Goal: Task Accomplishment & Management: Manage account settings

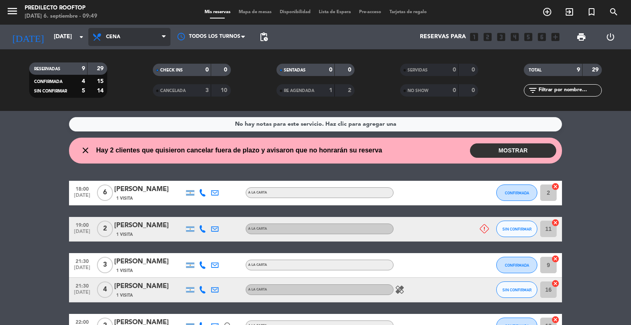
click at [144, 39] on span "Cena" at bounding box center [129, 37] width 82 height 18
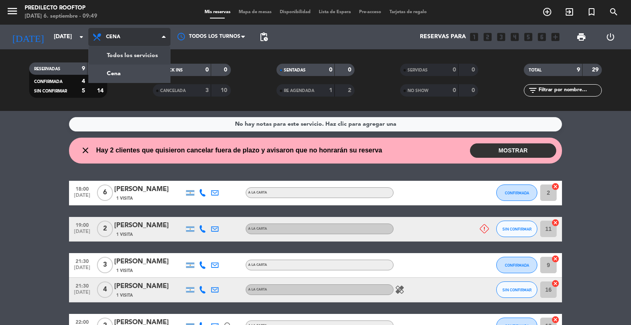
click at [123, 56] on div "menu Predilecto Rooftop [DATE] 6. septiembre - 09:49 Mis reservas Mapa de mesas…" at bounding box center [315, 55] width 631 height 111
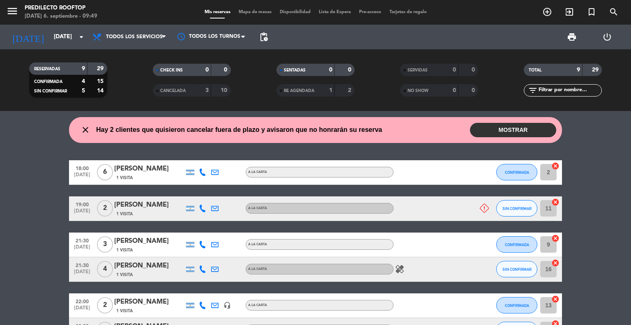
click at [520, 127] on button "MOSTRAR" at bounding box center [513, 130] width 86 height 14
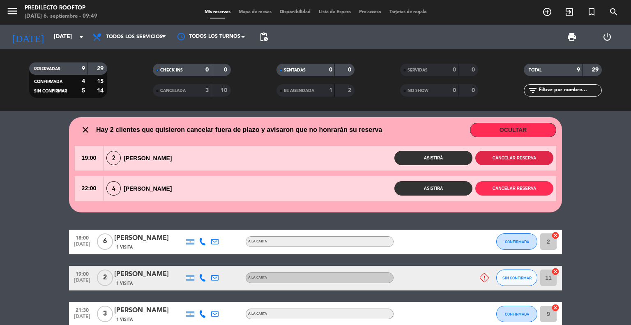
click at [527, 158] on button "Cancelar reserva" at bounding box center [514, 158] width 78 height 14
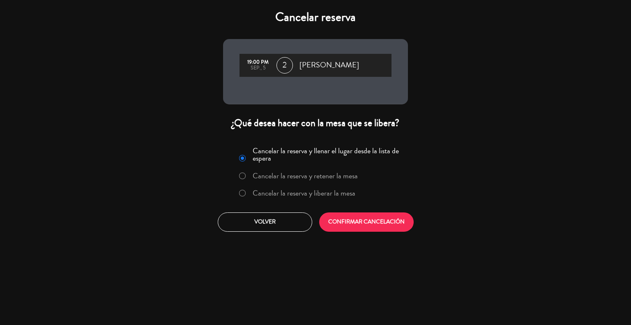
click at [245, 191] on label "Cancelar la reserva y liberar la mesa" at bounding box center [297, 193] width 125 height 15
click at [368, 221] on button "CONFIRMAR CANCELACIÓN" at bounding box center [366, 221] width 94 height 19
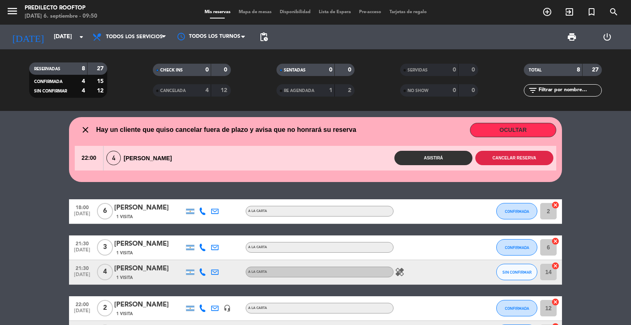
click at [508, 158] on button "Cancelar reserva" at bounding box center [514, 158] width 78 height 14
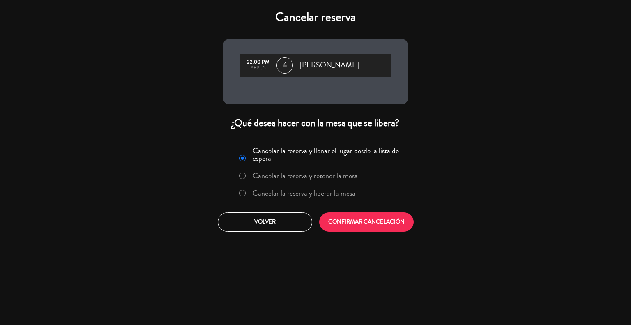
click at [241, 194] on input "Cancelar la reserva y liberar la mesa" at bounding box center [241, 192] width 5 height 5
radio input "true"
click at [371, 219] on button "CONFIRMAR CANCELACIÓN" at bounding box center [366, 221] width 94 height 19
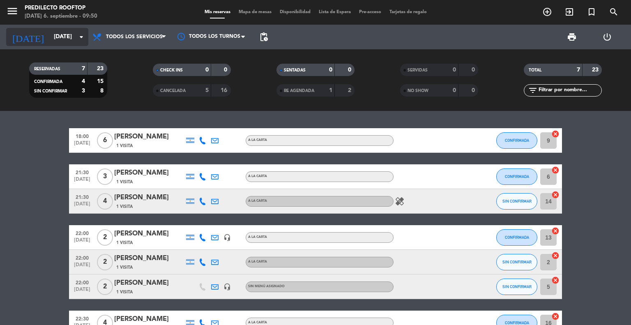
click at [69, 36] on input "[DATE]" at bounding box center [89, 37] width 78 height 15
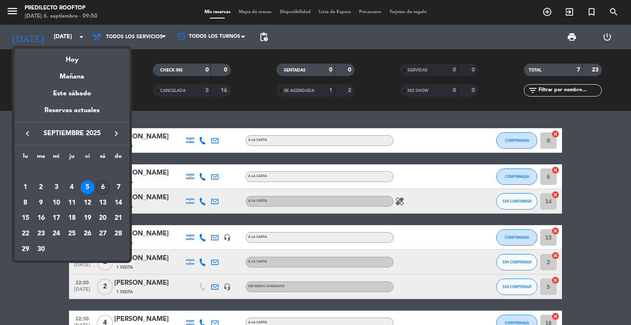
click at [103, 185] on div "6" at bounding box center [103, 187] width 14 height 14
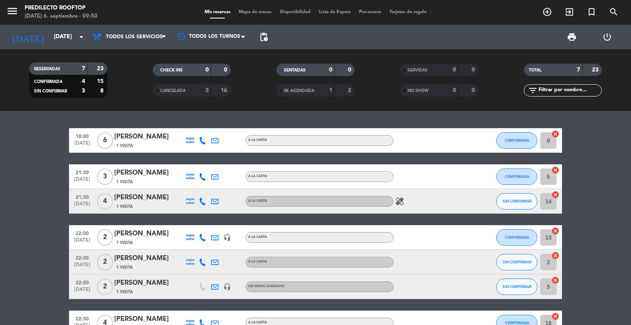
type input "[DATE]"
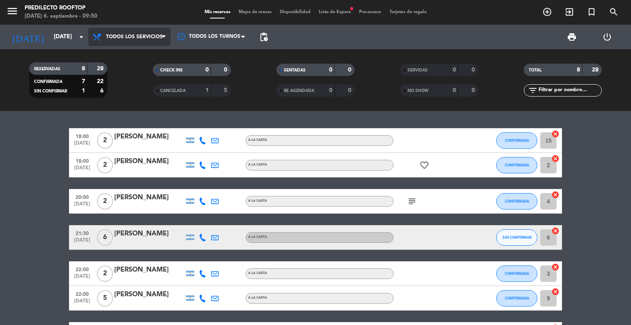
click at [145, 39] on span "Todos los servicios" at bounding box center [134, 37] width 57 height 6
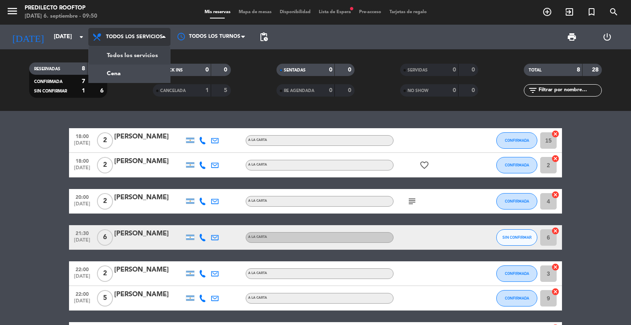
click at [134, 32] on span "Todos los servicios" at bounding box center [129, 37] width 82 height 18
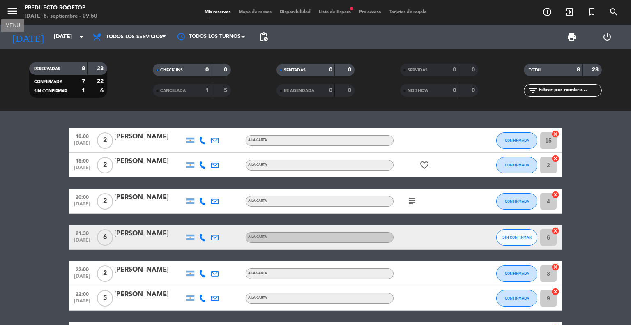
click at [13, 9] on icon "menu" at bounding box center [12, 11] width 12 height 12
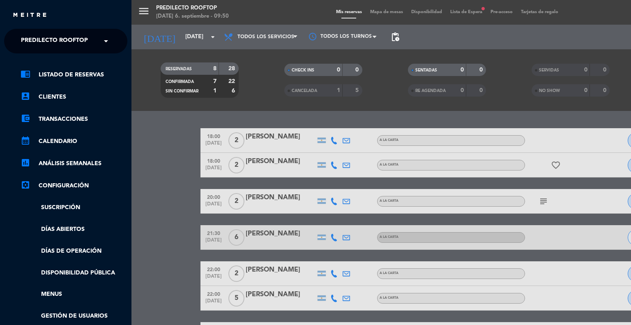
click at [103, 39] on span at bounding box center [108, 40] width 14 height 17
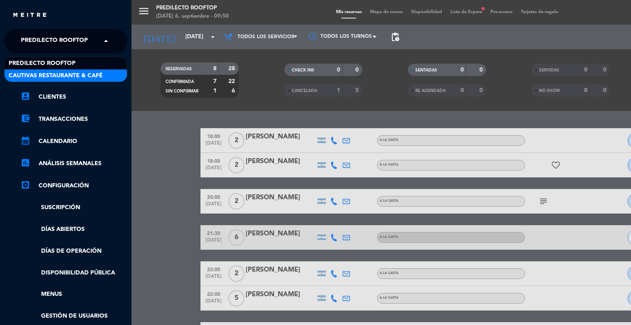
click at [76, 75] on span "Cautivas Restaurante & Café" at bounding box center [56, 75] width 94 height 9
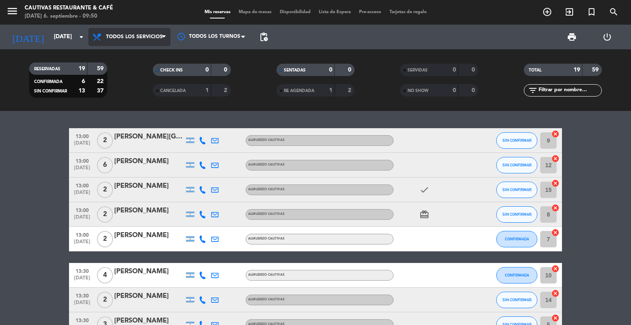
click at [166, 36] on icon at bounding box center [164, 37] width 4 height 7
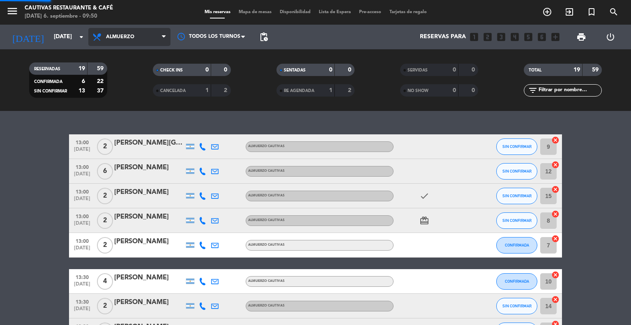
click at [122, 75] on div "menu Cautivas Restaurante & Café [DATE] 6. septiembre - 09:50 Mis reservas Mapa…" at bounding box center [315, 55] width 631 height 111
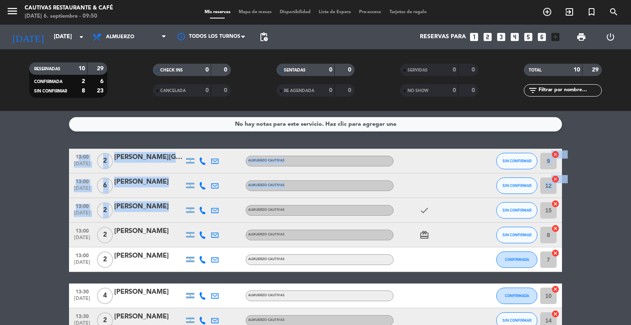
drag, startPoint x: 69, startPoint y: 149, endPoint x: 182, endPoint y: 210, distance: 128.5
click at [182, 210] on div "13:00 [DATE] 2 [PERSON_NAME] Almuerzo Cautivas SIN CONFIRMAR 9 cancel 13:00 [DA…" at bounding box center [315, 278] width 493 height 258
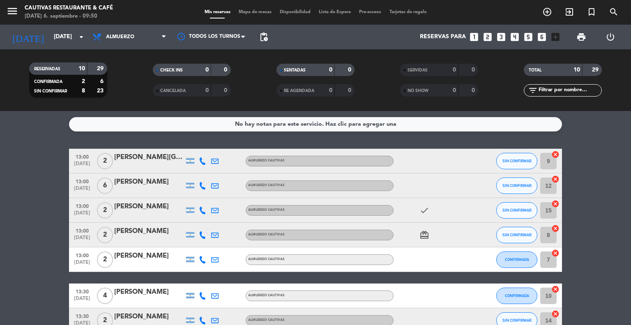
click at [10, 146] on div "No hay notas para este servicio. Haz clic para agregar una 13:00 [DATE] 2 [PERS…" at bounding box center [315, 218] width 631 height 214
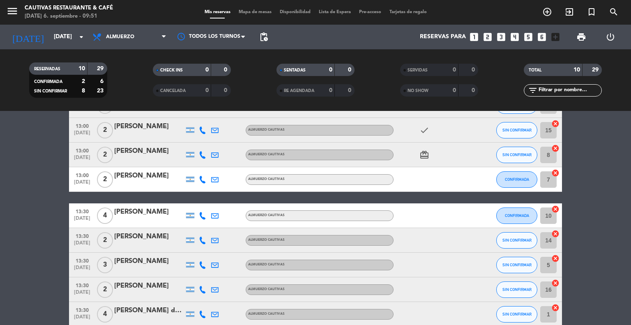
scroll to position [122, 0]
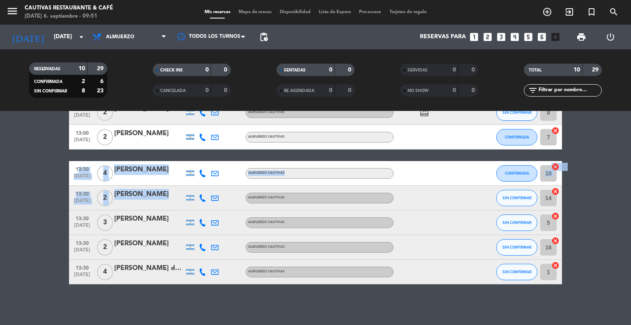
drag, startPoint x: 69, startPoint y: 161, endPoint x: 184, endPoint y: 208, distance: 124.5
click at [184, 208] on div "13:00 [DATE] 2 [PERSON_NAME] Almuerzo Cautivas SIN CONFIRMAR 9 cancel 13:00 [DA…" at bounding box center [315, 155] width 493 height 258
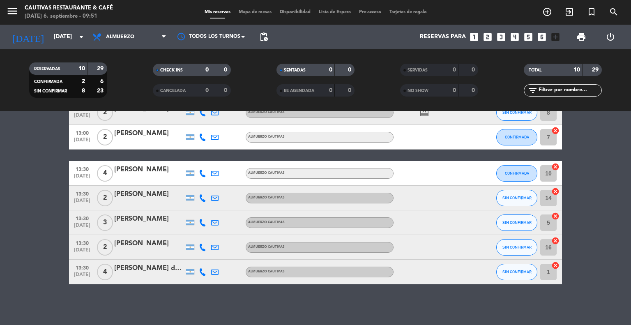
click at [30, 169] on bookings-row "13:00 [DATE] 2 [PERSON_NAME] Almuerzo Cautivas SIN CONFIRMAR 9 cancel 13:00 [DA…" at bounding box center [315, 155] width 631 height 258
click at [145, 33] on span "Almuerzo" at bounding box center [129, 37] width 82 height 18
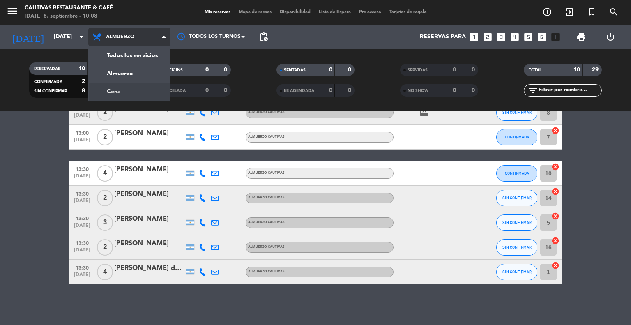
click at [122, 89] on div "menu Cautivas Restaurante & Café [DATE] 6. septiembre - 10:08 Mis reservas Mapa…" at bounding box center [315, 55] width 631 height 111
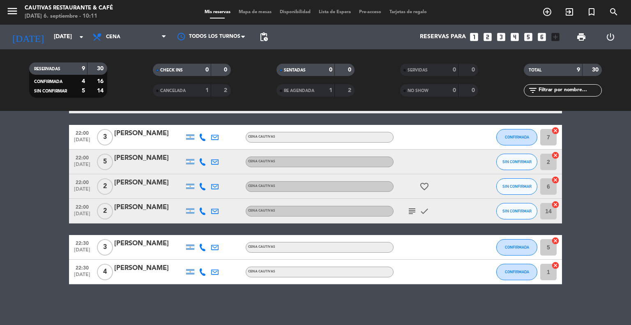
scroll to position [0, 0]
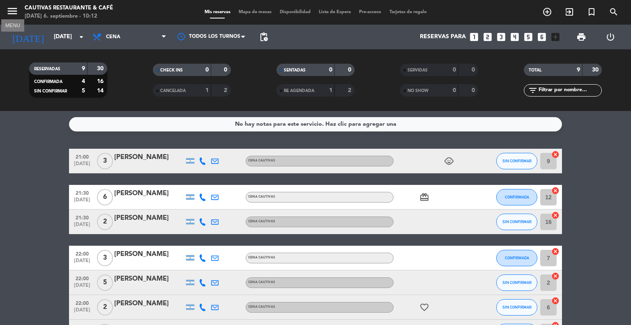
click at [10, 12] on icon "menu" at bounding box center [12, 11] width 12 height 12
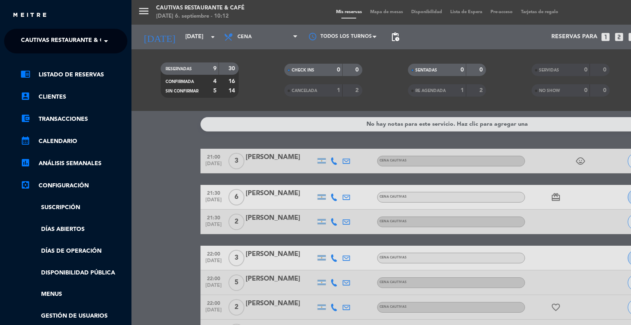
click at [85, 42] on span "Cautivas Restaurante & Café" at bounding box center [68, 40] width 94 height 17
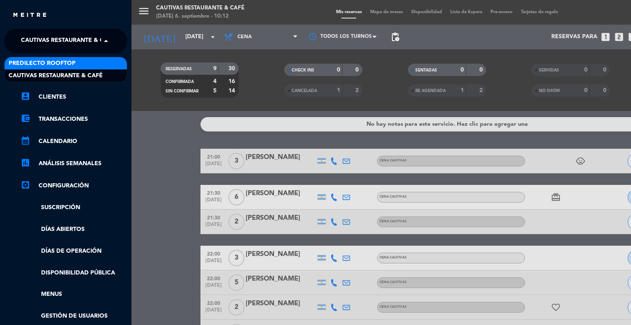
click at [68, 61] on span "Predilecto Rooftop" at bounding box center [42, 63] width 67 height 9
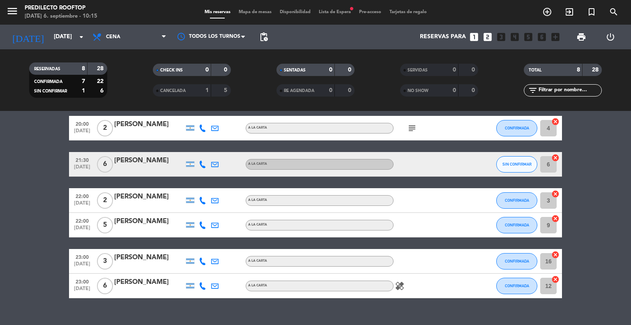
scroll to position [108, 0]
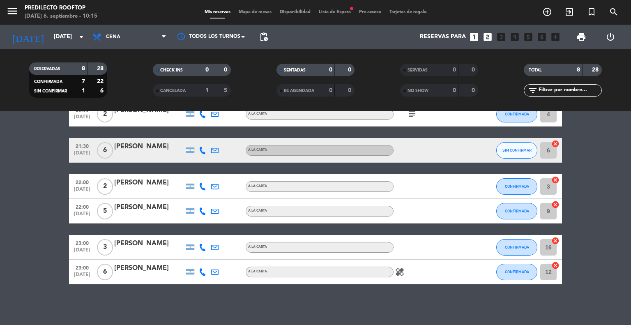
click at [399, 271] on icon "healing" at bounding box center [400, 272] width 10 height 10
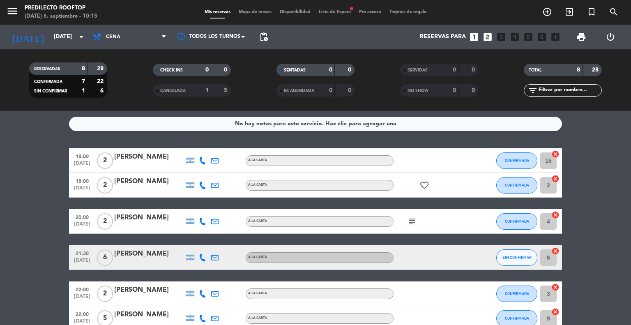
scroll to position [0, 0]
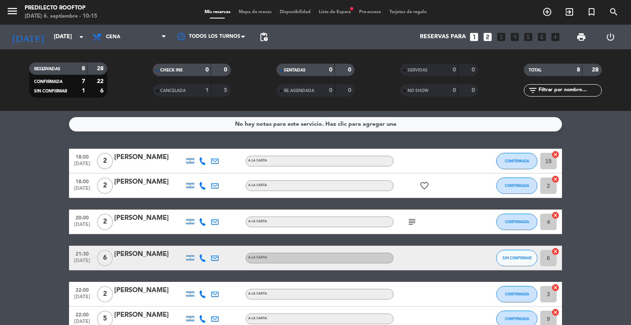
click at [424, 184] on icon "favorite_border" at bounding box center [424, 186] width 10 height 10
click at [413, 222] on icon "subject" at bounding box center [412, 222] width 10 height 10
click at [154, 38] on span "Cena" at bounding box center [129, 37] width 82 height 18
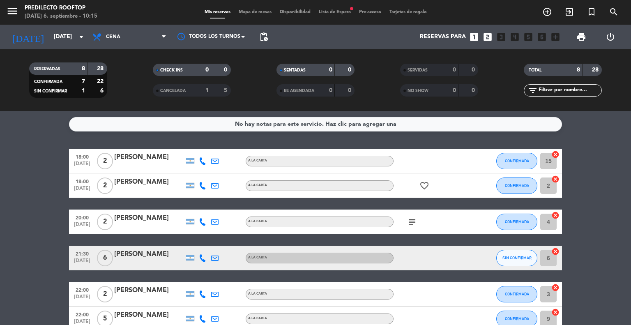
drag, startPoint x: 65, startPoint y: 7, endPoint x: 24, endPoint y: 11, distance: 40.9
click at [64, 7] on div "Predilecto Rooftop" at bounding box center [61, 8] width 73 height 8
click at [13, 9] on icon "menu" at bounding box center [12, 11] width 12 height 12
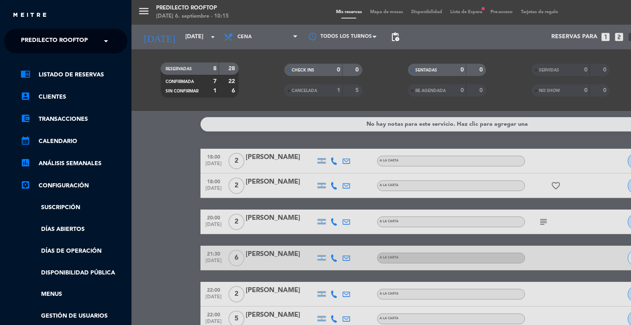
click at [81, 47] on span "Predilecto Rooftop" at bounding box center [54, 40] width 67 height 17
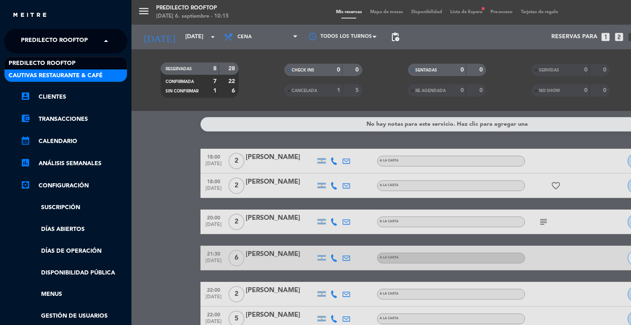
click at [71, 74] on span "Cautivas Restaurante & Café" at bounding box center [56, 75] width 94 height 9
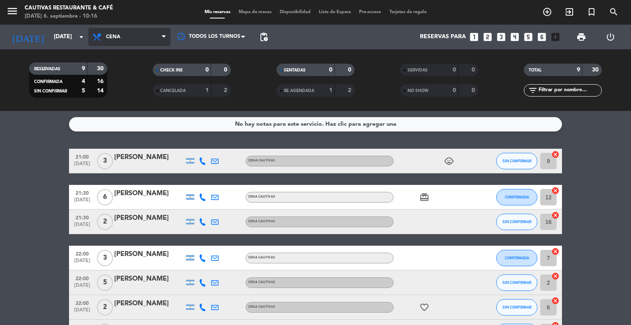
click at [149, 36] on span "Cena" at bounding box center [129, 37] width 82 height 18
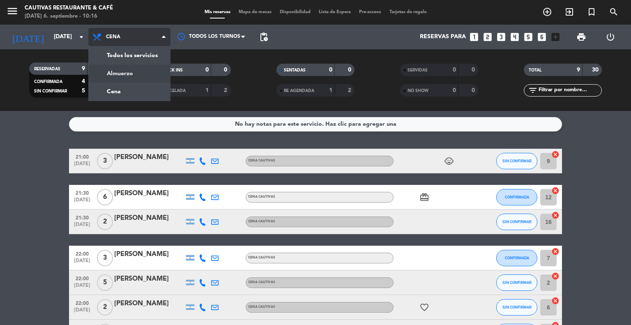
click at [118, 72] on div "menu Cautivas Restaurante & Café [DATE] 6. septiembre - 10:16 Mis reservas Mapa…" at bounding box center [315, 55] width 631 height 111
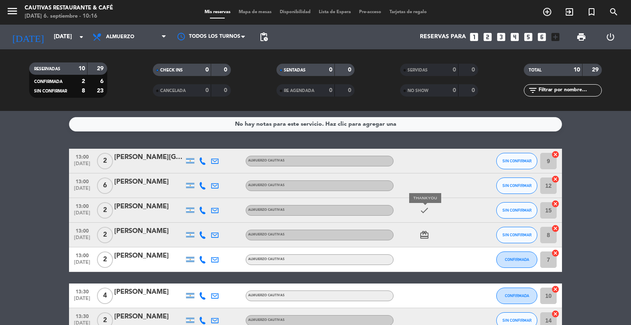
click at [423, 210] on icon "check" at bounding box center [424, 210] width 10 height 10
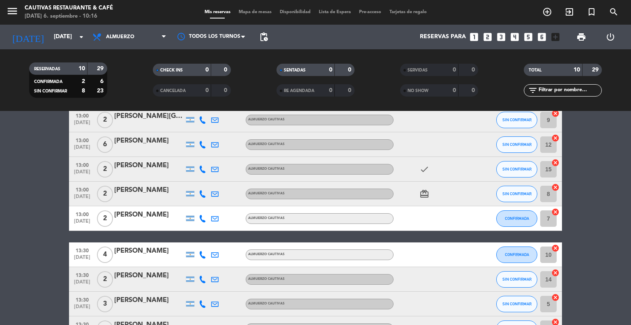
click at [425, 194] on icon "card_giftcard" at bounding box center [424, 194] width 10 height 10
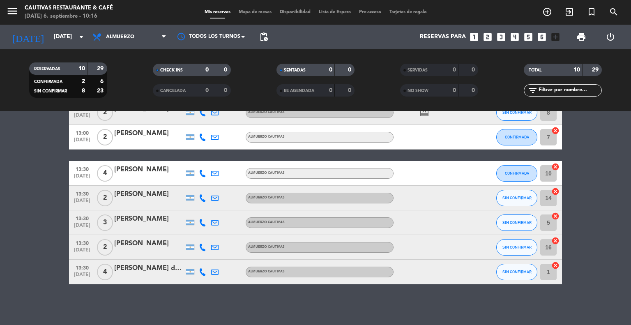
scroll to position [0, 0]
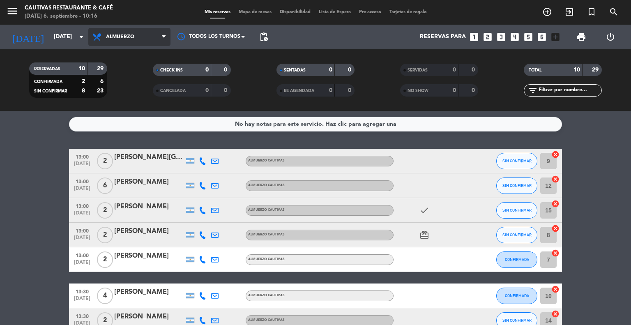
click at [113, 39] on span "Almuerzo" at bounding box center [120, 37] width 28 height 6
click at [125, 90] on div "menu Cautivas Restaurante & Café [DATE] 6. septiembre - 10:16 Mis reservas Mapa…" at bounding box center [315, 55] width 631 height 111
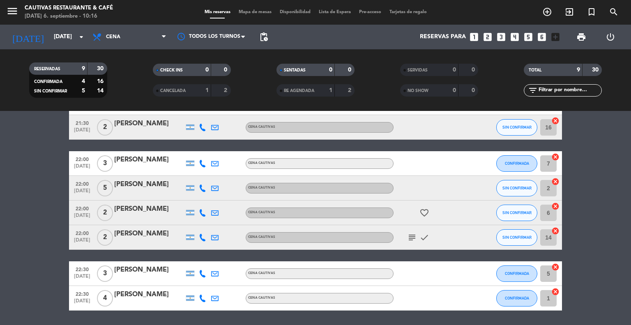
scroll to position [121, 0]
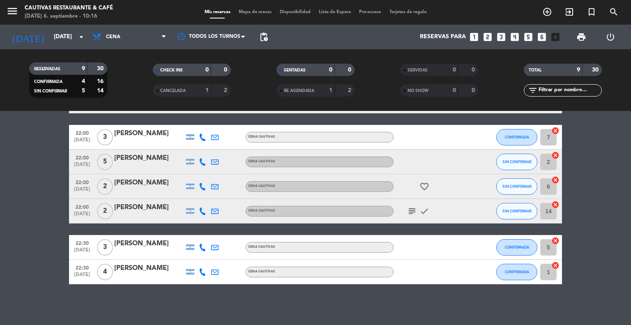
click at [410, 212] on icon "subject" at bounding box center [412, 211] width 10 height 10
click at [421, 212] on icon "check" at bounding box center [424, 211] width 10 height 10
click at [411, 212] on icon "subject" at bounding box center [412, 211] width 10 height 10
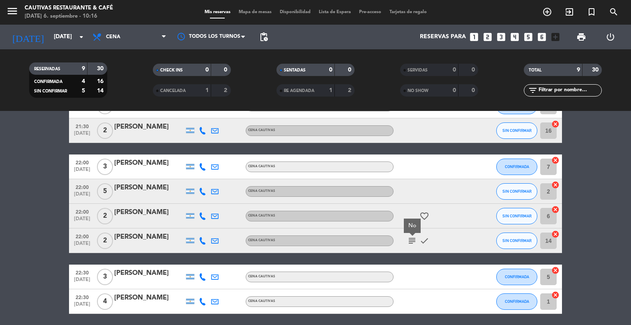
scroll to position [80, 0]
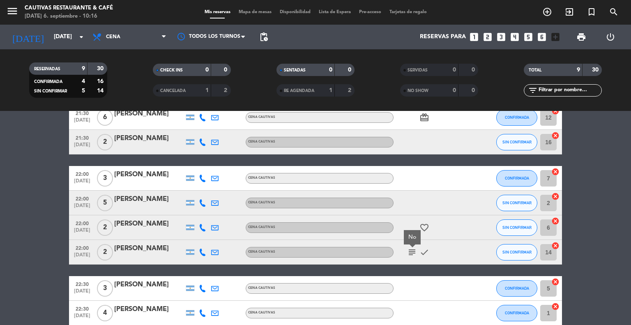
click at [427, 226] on icon "favorite_border" at bounding box center [424, 228] width 10 height 10
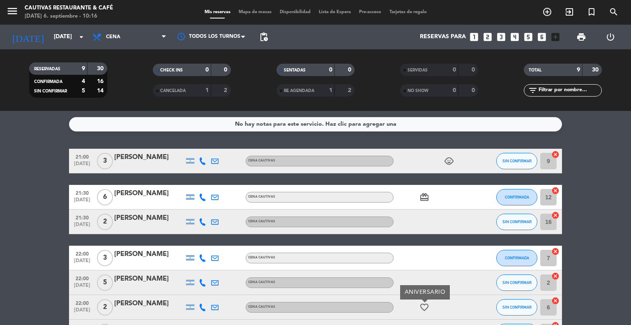
click at [425, 196] on icon "card_giftcard" at bounding box center [424, 197] width 10 height 10
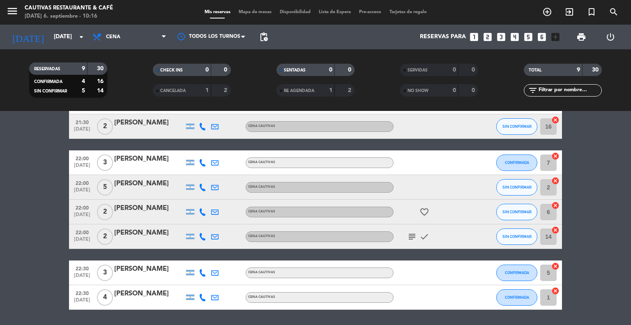
scroll to position [121, 0]
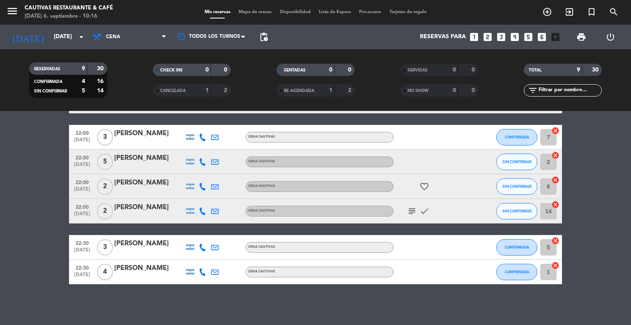
click at [145, 205] on div "[PERSON_NAME]" at bounding box center [149, 207] width 70 height 11
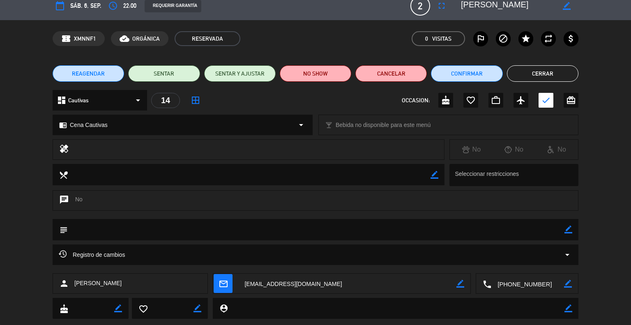
scroll to position [0, 0]
